Goal: Task Accomplishment & Management: Manage account settings

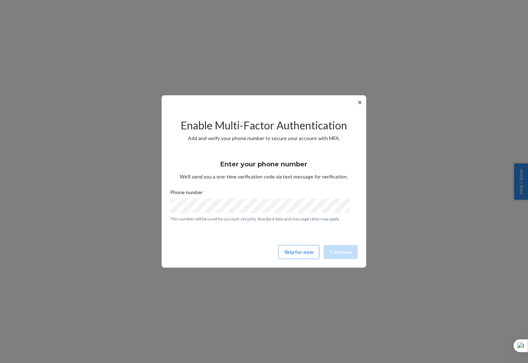
click at [315, 223] on div "✕ Enable Multi-Factor Authentication Add and verify your phone number to secure…" at bounding box center [264, 181] width 205 height 172
click at [289, 248] on button "Skip for now" at bounding box center [298, 252] width 41 height 14
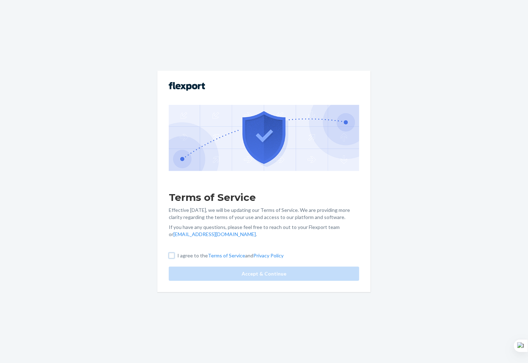
drag, startPoint x: 171, startPoint y: 255, endPoint x: 201, endPoint y: 262, distance: 31.0
click at [171, 255] on input "I agree to the Terms of Service and Privacy Policy" at bounding box center [172, 256] width 6 height 6
checkbox input "true"
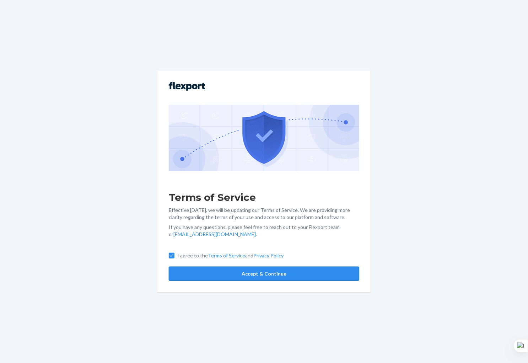
click at [251, 273] on button "Accept & Continue" at bounding box center [264, 274] width 191 height 14
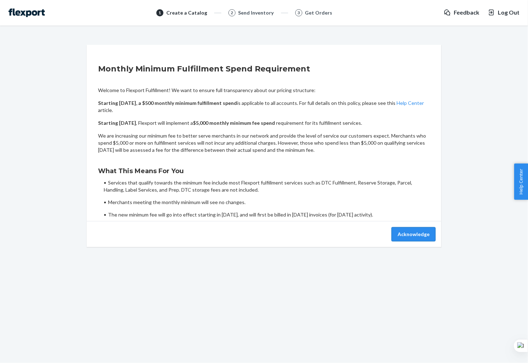
click at [402, 239] on button "Acknowledge" at bounding box center [414, 234] width 44 height 14
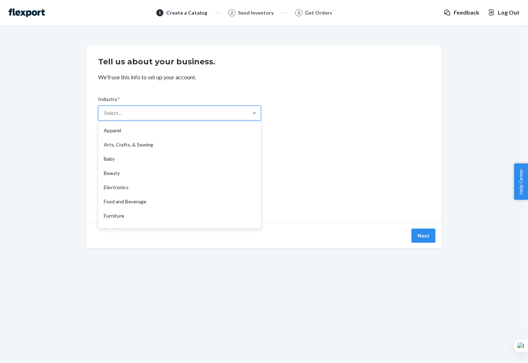
click at [176, 112] on div "Select..." at bounding box center [173, 113] width 150 height 14
click at [105, 112] on input "Industry * option Apparel focused, 1 of 19. 19 results available. Use Up and Do…" at bounding box center [104, 112] width 1 height 7
click at [154, 219] on div "Furniture" at bounding box center [180, 216] width 160 height 14
click at [105, 117] on input "Industry * option Furniture focused, 7 of 19. 19 results available. Use Up and …" at bounding box center [104, 112] width 1 height 7
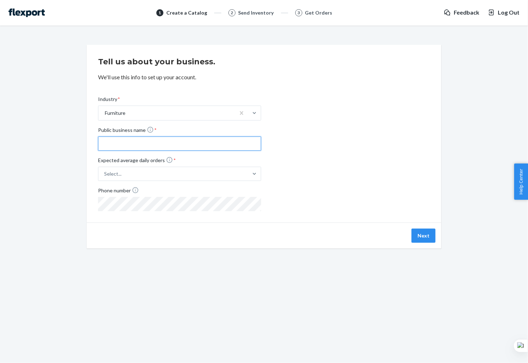
click at [101, 149] on input "Public business name *" at bounding box center [179, 144] width 163 height 14
type input "Burrow"
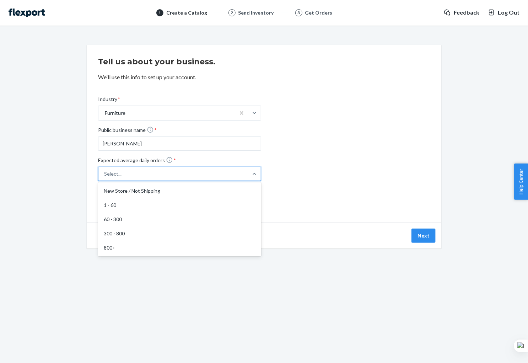
click at [176, 173] on div "Select..." at bounding box center [173, 173] width 150 height 13
click at [69, 174] on input "Expected average daily orders * option New Store / Not Shipping focused, 1 of 5…" at bounding box center [69, 174] width 0 height 0
drag, startPoint x: 138, startPoint y: 229, endPoint x: 149, endPoint y: 218, distance: 15.1
click at [138, 229] on div "300 - 800" at bounding box center [180, 233] width 160 height 14
click at [69, 174] on input "Expected average daily orders * option 300 - 800 focused, 4 of 5. 5 results ava…" at bounding box center [69, 174] width 0 height 0
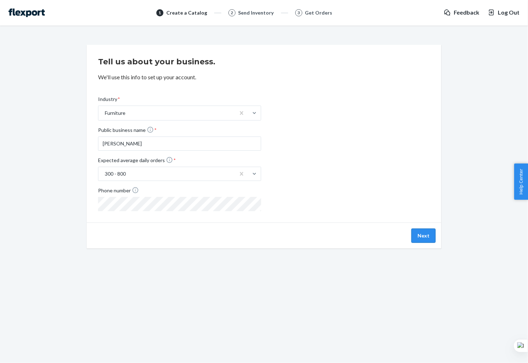
click at [421, 238] on button "Next" at bounding box center [424, 236] width 24 height 14
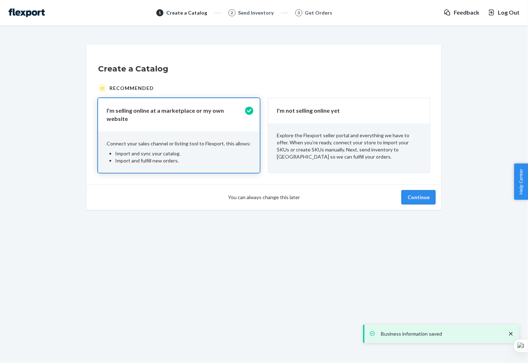
click at [406, 194] on button "Continue" at bounding box center [419, 197] width 34 height 14
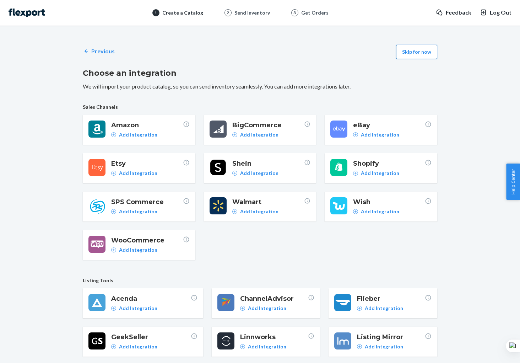
click at [420, 54] on button "Skip for now" at bounding box center [416, 52] width 41 height 14
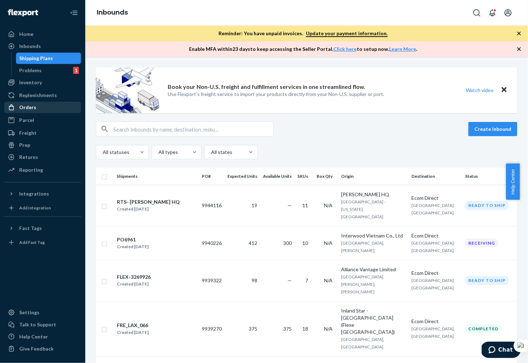
click at [36, 106] on div "Orders" at bounding box center [42, 107] width 75 height 10
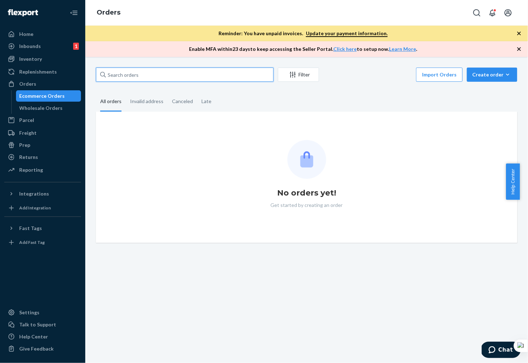
click at [139, 73] on input "text" at bounding box center [185, 75] width 178 height 14
paste input "136767579"
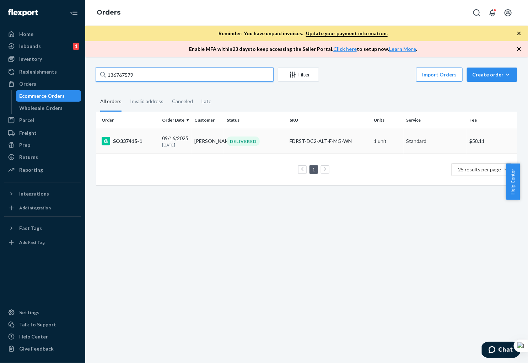
type input "136767579"
click at [151, 144] on div "SO337415-1" at bounding box center [129, 141] width 55 height 9
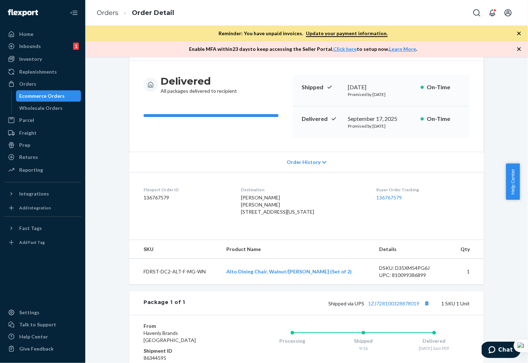
scroll to position [148, 0]
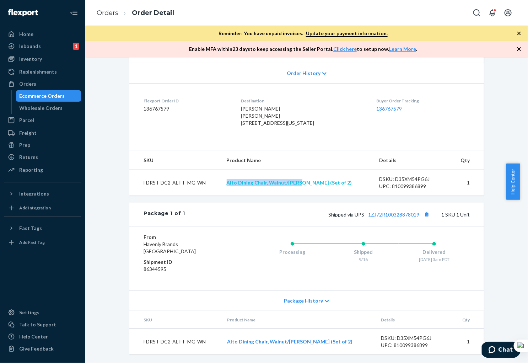
drag, startPoint x: 233, startPoint y: 205, endPoint x: 309, endPoint y: 202, distance: 75.8
click at [309, 196] on td "Alto Dining Chair, Walnut/Moss (Set of 2)" at bounding box center [297, 183] width 152 height 26
copy link "Alto Dining Chair, Walnut/Moss"
click at [386, 218] on link "1ZJ72R100328878019" at bounding box center [393, 215] width 51 height 6
click at [393, 218] on link "1ZJ72R100328878019" at bounding box center [393, 215] width 51 height 6
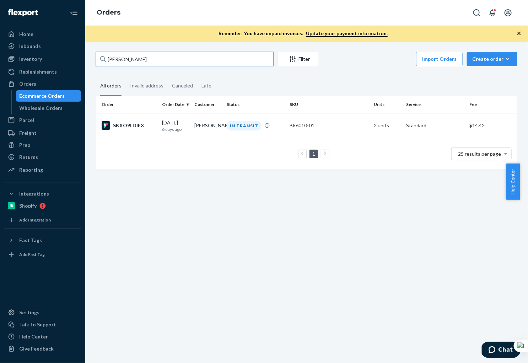
click at [148, 55] on input "[PERSON_NAME]" at bounding box center [185, 59] width 178 height 14
drag, startPoint x: 154, startPoint y: 58, endPoint x: 82, endPoint y: 54, distance: 72.2
click at [82, 54] on div "Home Inbounds Shipping Plans Problems Inventory Products Branded Packaging Repl…" at bounding box center [264, 181] width 528 height 363
paste input "136943287"
type input "136943287"
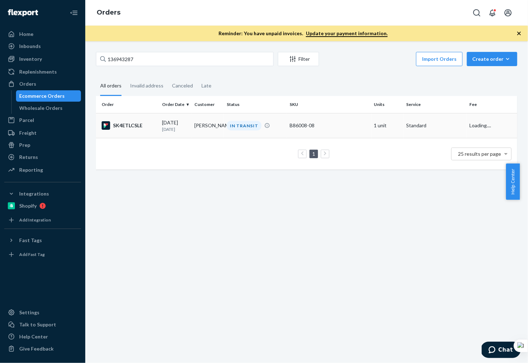
click at [210, 133] on td "[PERSON_NAME]" at bounding box center [208, 125] width 32 height 25
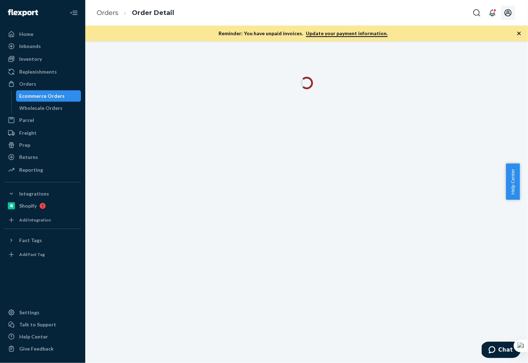
click at [506, 14] on icon "Open account menu" at bounding box center [508, 13] width 9 height 9
click at [376, 22] on div "Log out" at bounding box center [367, 18] width 17 height 7
